Goal: Task Accomplishment & Management: Complete application form

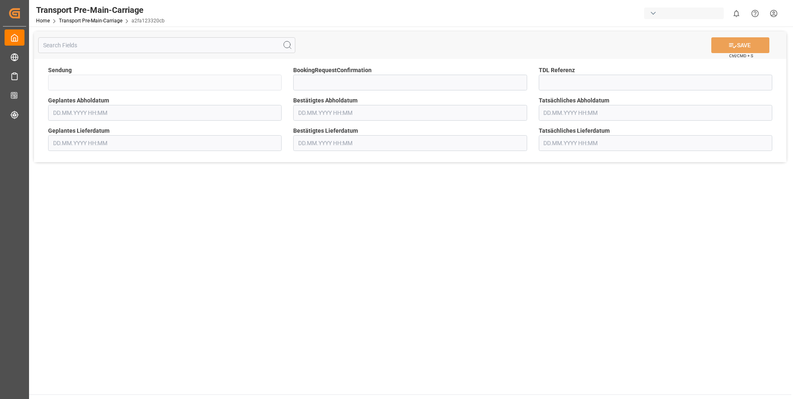
type input "FKA25-005666"
type input "[DATE] 00:00"
click at [521, 82] on polyline "open menu" at bounding box center [518, 83] width 5 height 2
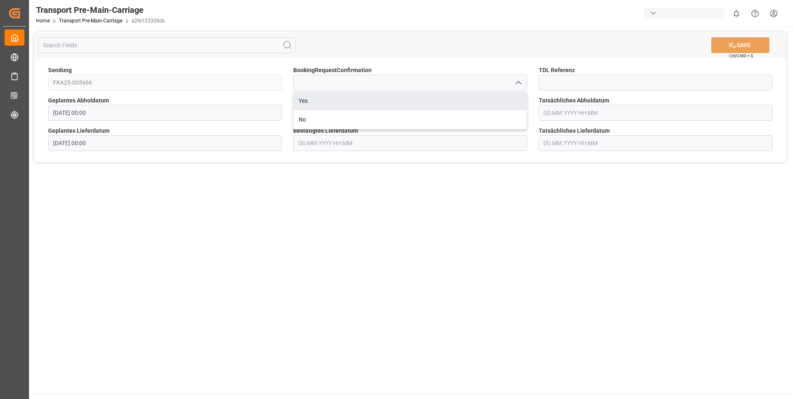
click at [505, 100] on div "Yes" at bounding box center [409, 101] width 233 height 19
type input "Yes"
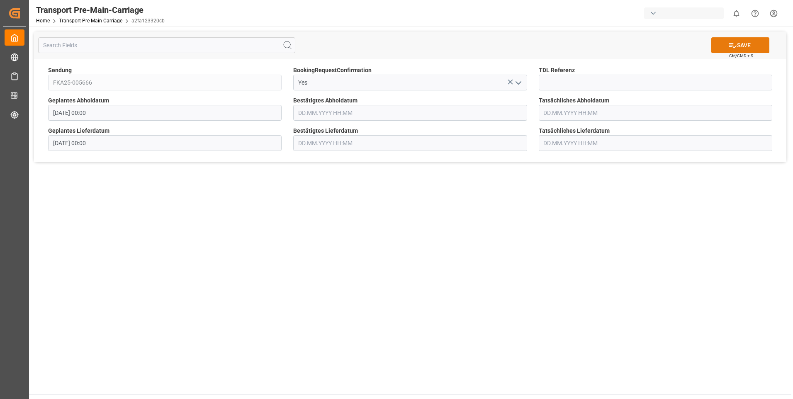
click at [742, 47] on button "SAVE" at bounding box center [740, 45] width 58 height 16
click at [519, 82] on icon "open menu" at bounding box center [518, 83] width 10 height 10
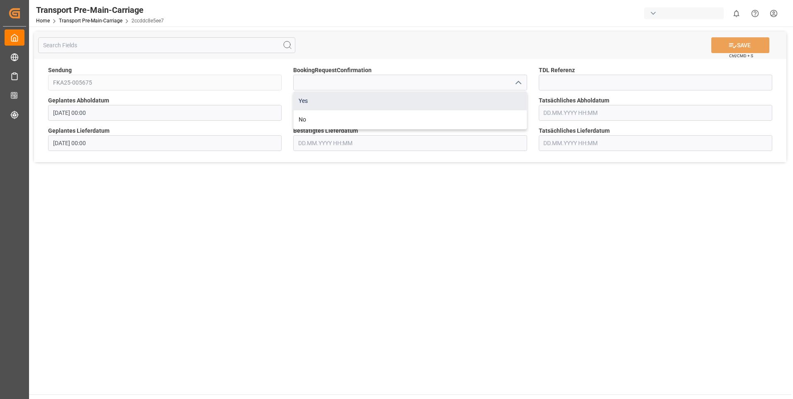
click at [496, 95] on div "Yes" at bounding box center [409, 101] width 233 height 19
type input "Yes"
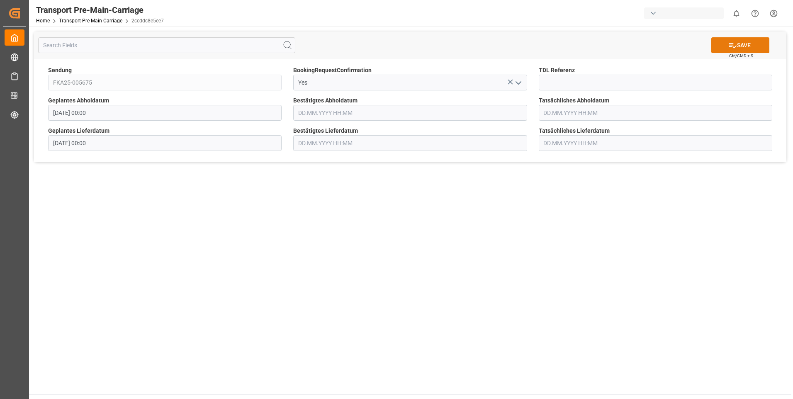
click at [723, 44] on button "SAVE" at bounding box center [740, 45] width 58 height 16
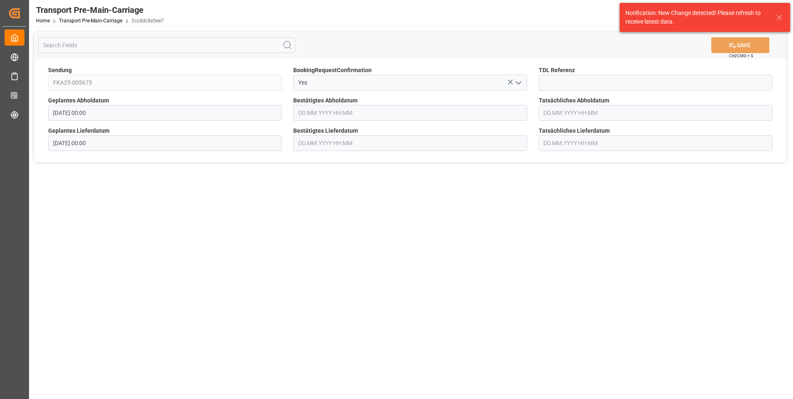
click at [473, 45] on div "SAVE Ctrl/CMD + S" at bounding box center [410, 45] width 752 height 27
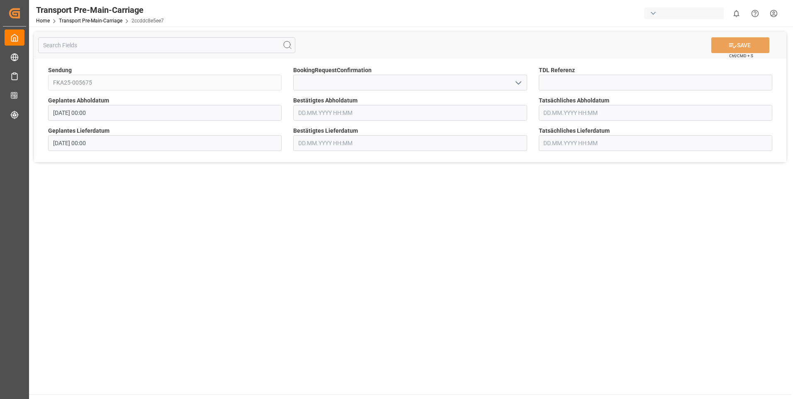
click at [519, 85] on icon "open menu" at bounding box center [518, 83] width 10 height 10
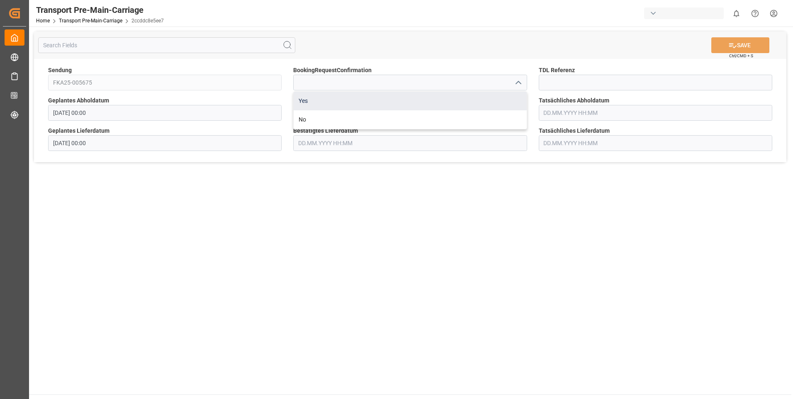
click at [512, 97] on div "Yes" at bounding box center [409, 101] width 233 height 19
type input "Yes"
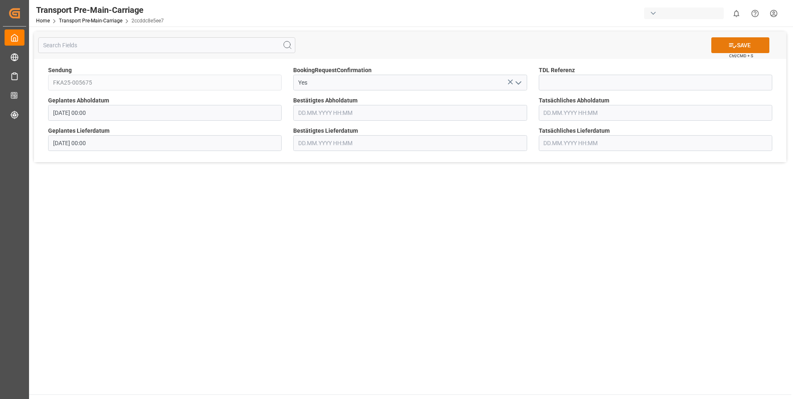
click at [749, 47] on button "SAVE" at bounding box center [740, 45] width 58 height 16
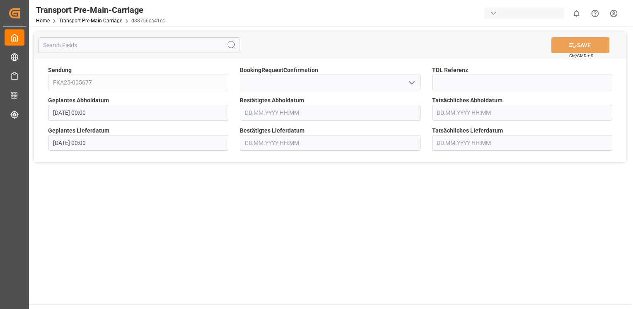
click at [415, 82] on icon "open menu" at bounding box center [412, 83] width 10 height 10
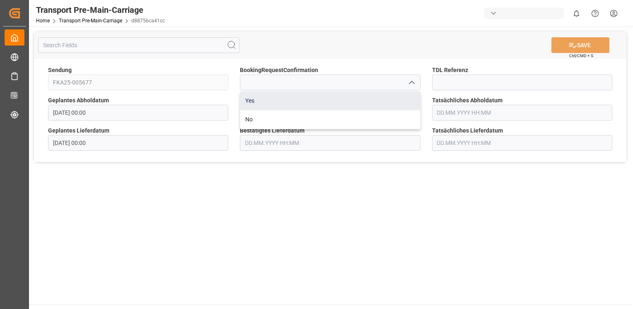
click at [405, 95] on div "Yes" at bounding box center [329, 101] width 179 height 19
type input "Yes"
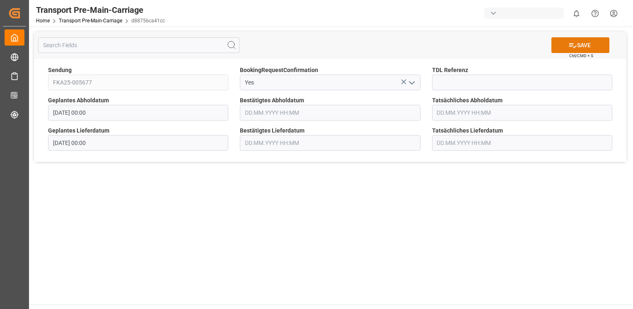
click at [575, 46] on icon at bounding box center [573, 45] width 9 height 9
